Goal: Register for event/course

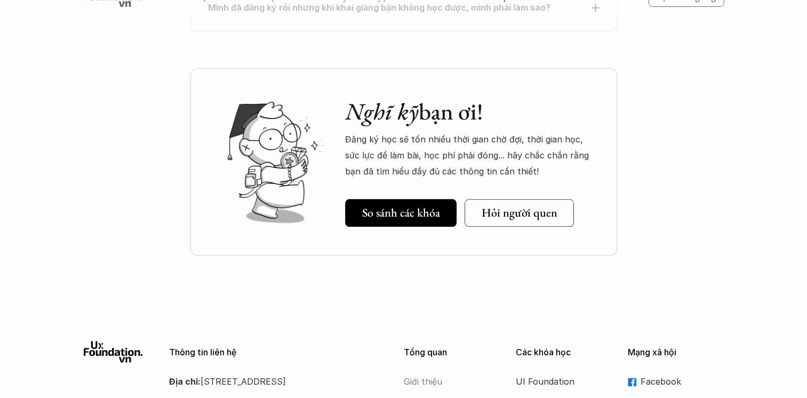
scroll to position [4906, 0]
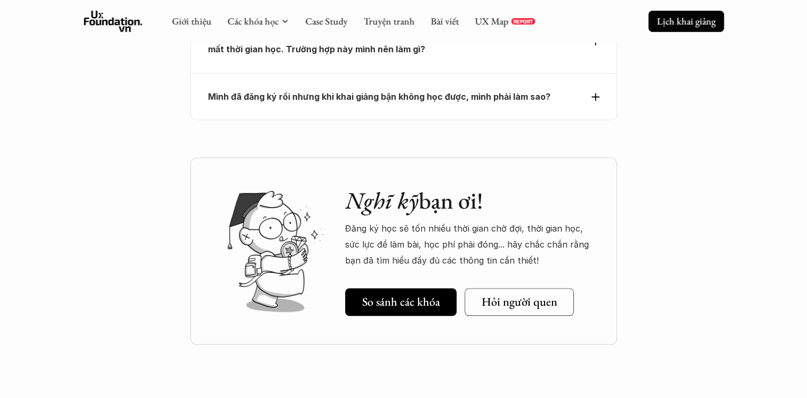
click at [682, 15] on p "Lịch khai giảng" at bounding box center [686, 21] width 59 height 12
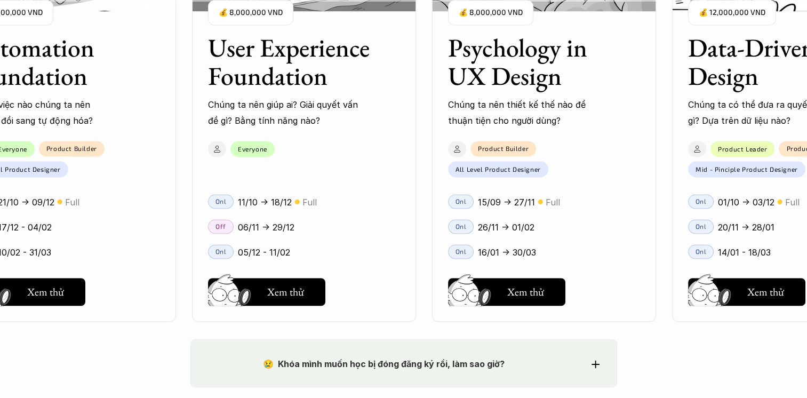
scroll to position [1610, 0]
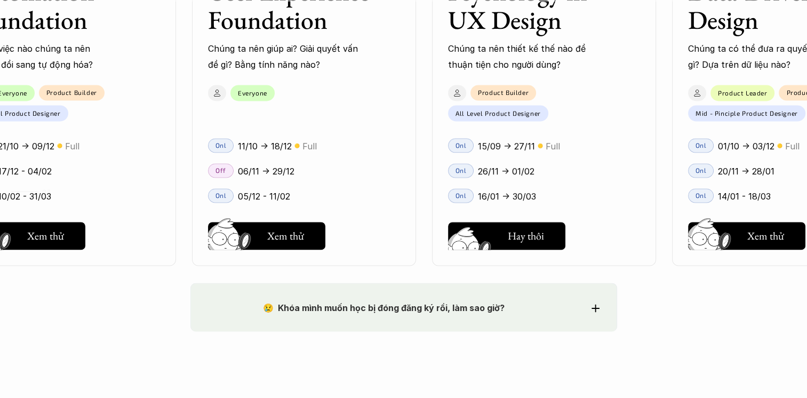
click at [497, 244] on img at bounding box center [471, 251] width 57 height 49
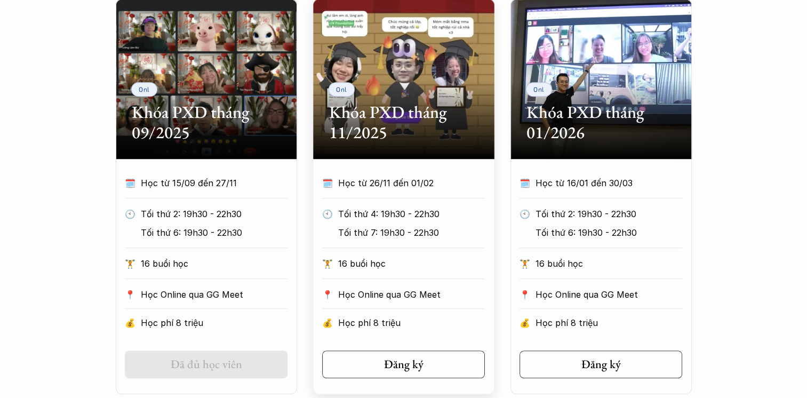
scroll to position [640, 0]
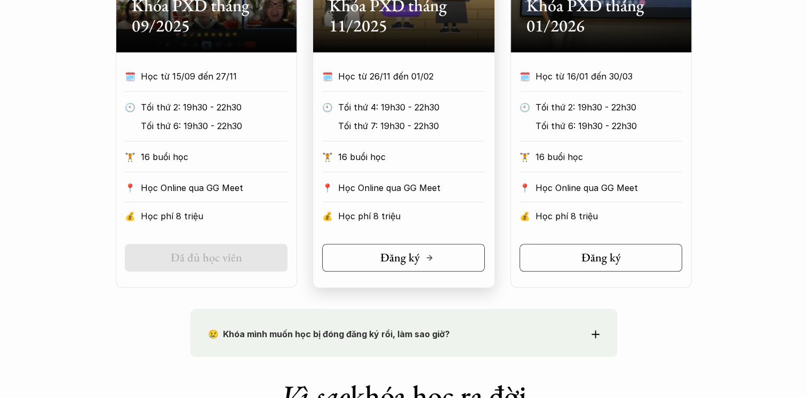
click at [445, 257] on link "Đăng ký" at bounding box center [403, 258] width 163 height 28
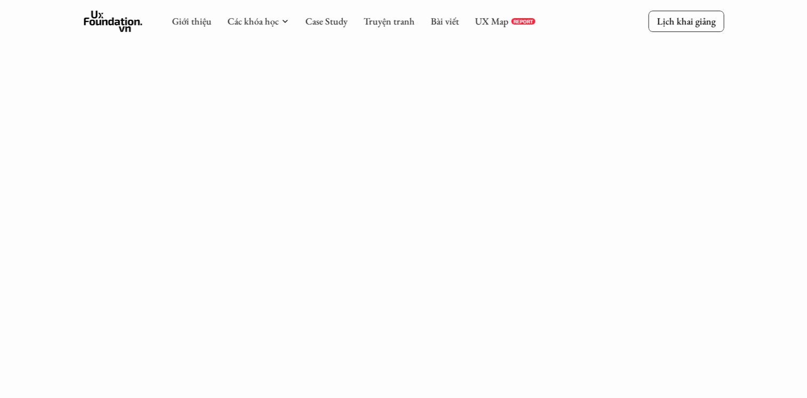
scroll to position [107, 0]
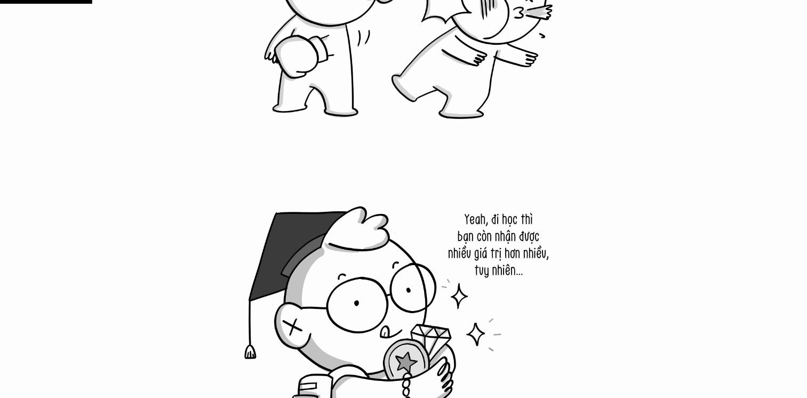
scroll to position [1548, 0]
